Goal: Find specific page/section

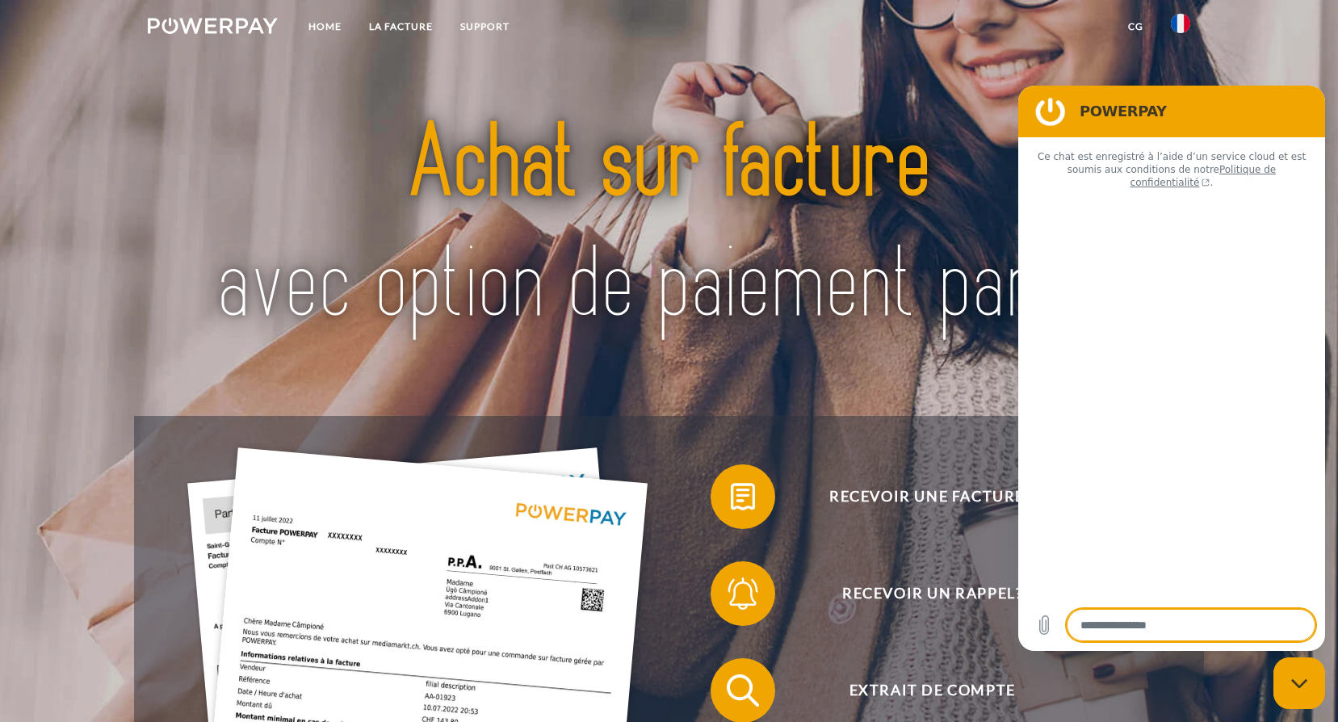
type textarea "*"
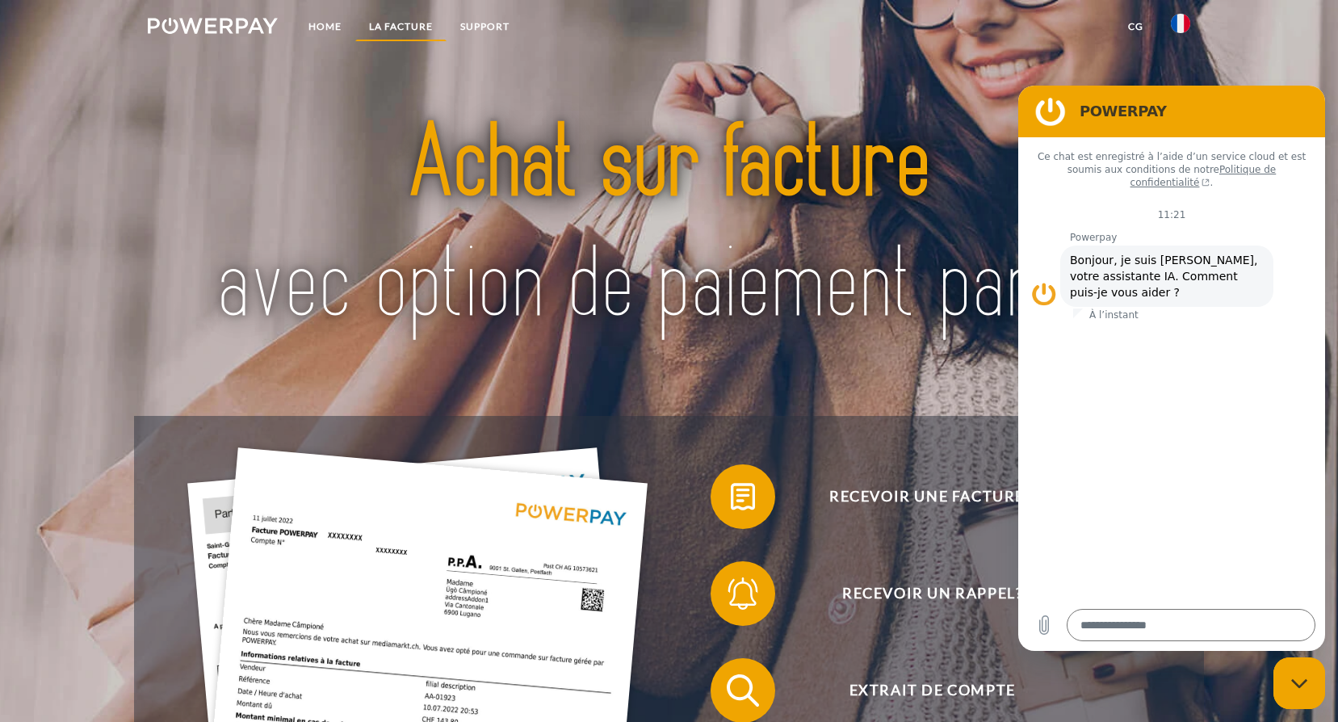
click at [413, 25] on link "LA FACTURE" at bounding box center [400, 26] width 91 height 29
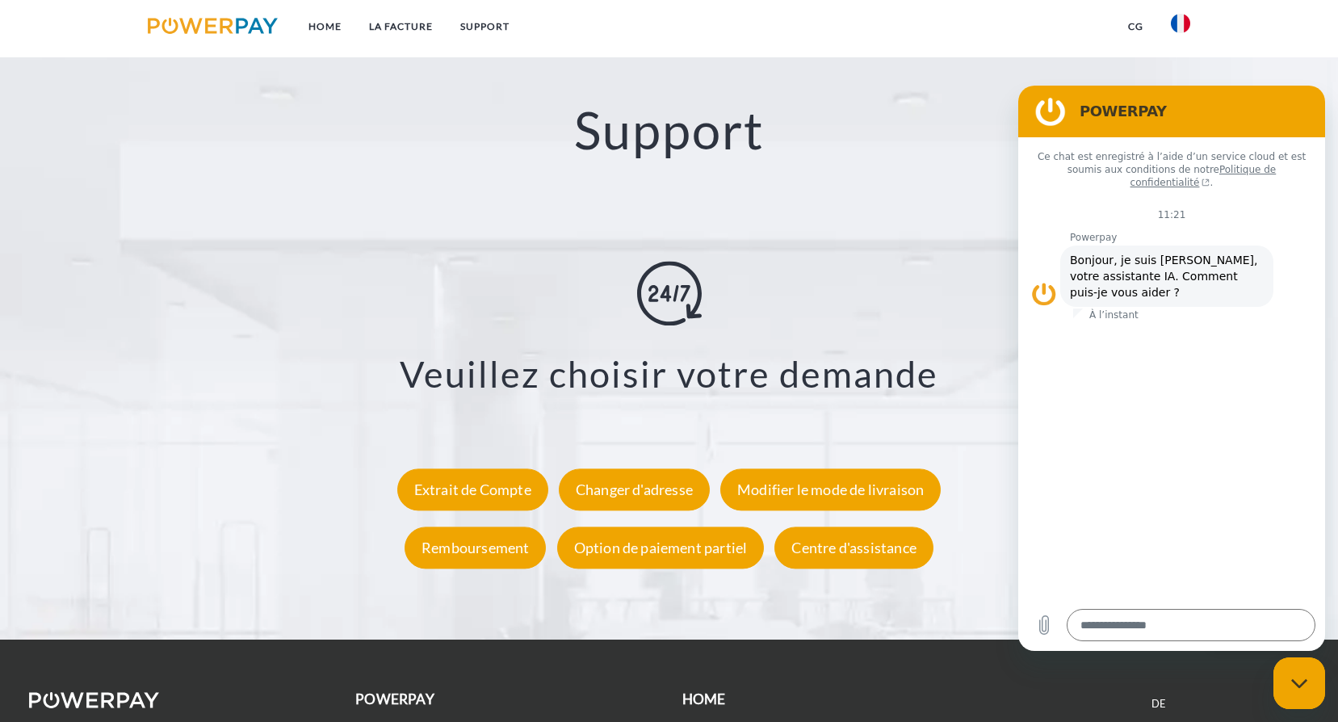
scroll to position [3009, 0]
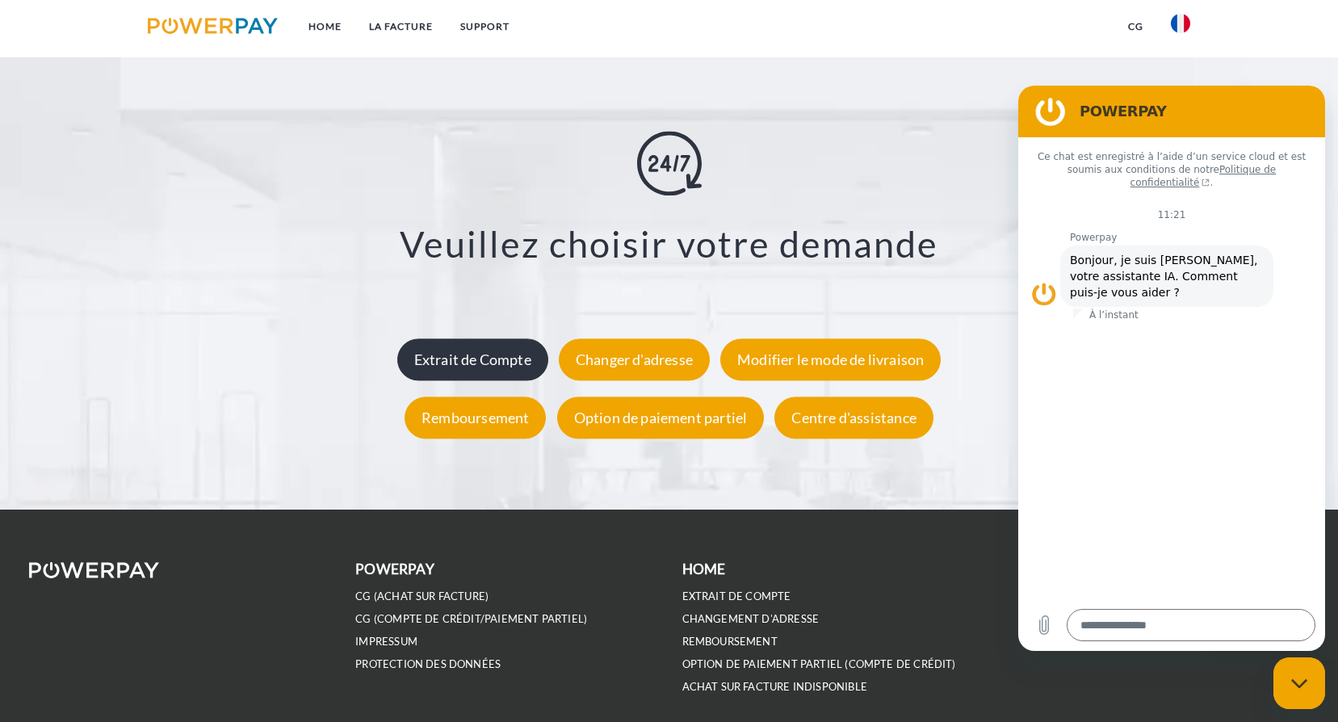
click at [502, 363] on div "Extrait de Compte" at bounding box center [472, 359] width 151 height 42
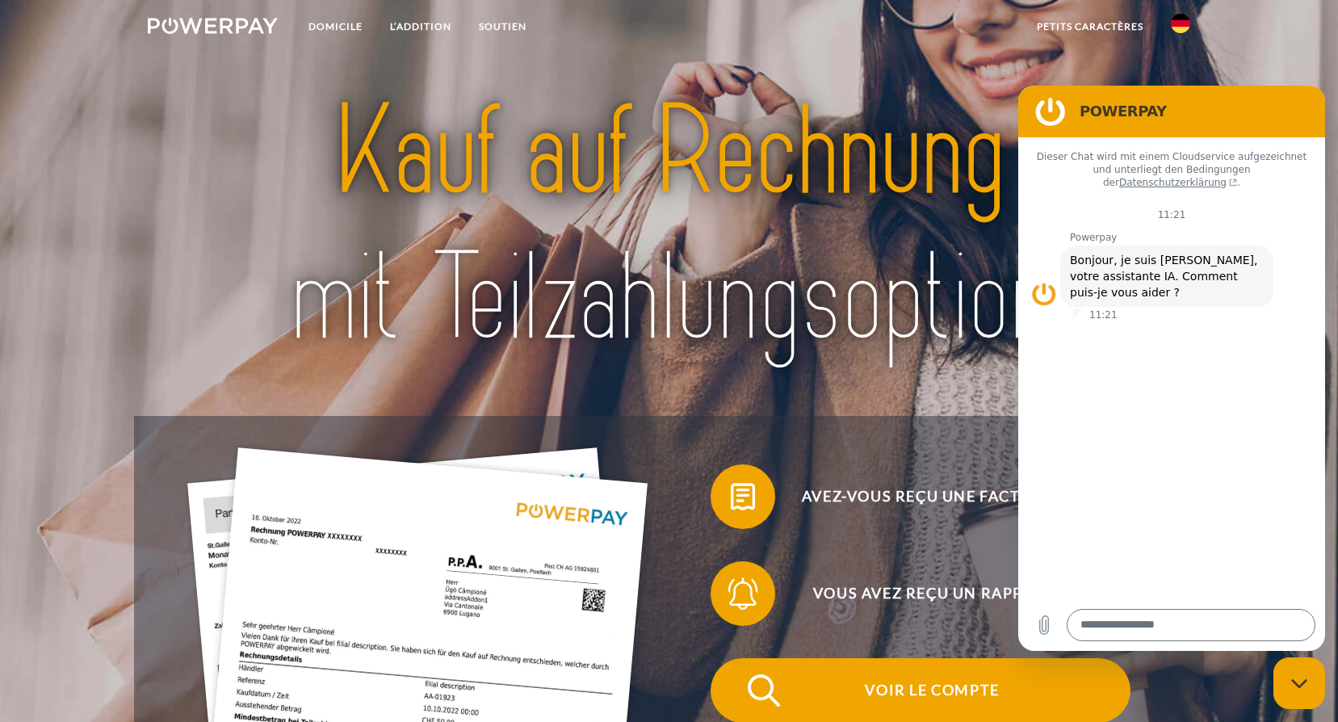
click at [960, 691] on span "Voir le compte" at bounding box center [932, 690] width 396 height 65
